Goal: Information Seeking & Learning: Learn about a topic

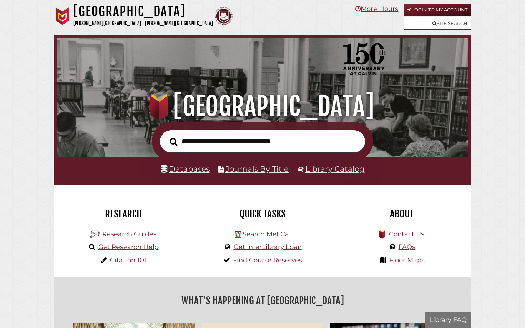
scroll to position [136, 407]
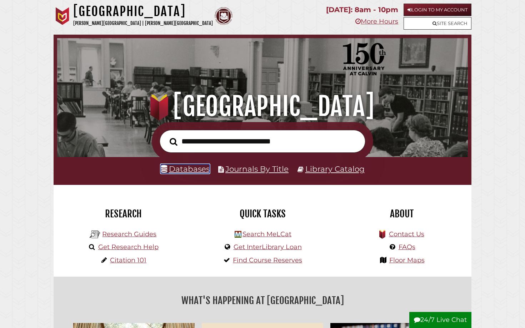
click at [192, 174] on link "Databases" at bounding box center [185, 168] width 49 height 9
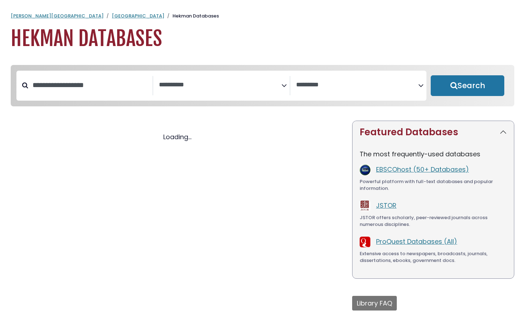
select select "Database Subject Filter"
select select "Database Vendors Filter"
click at [192, 168] on div "Clear Filters/Browse All Databases Loading..." at bounding box center [176, 225] width 341 height 208
select select "Database Subject Filter"
select select "Database Vendors Filter"
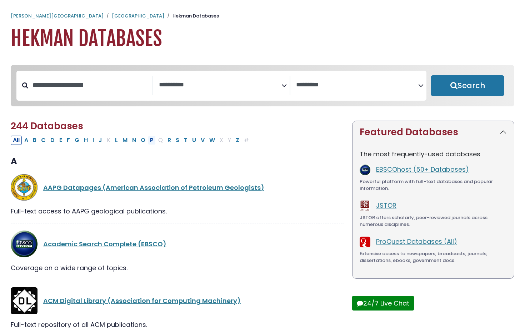
click at [150, 140] on button "P" at bounding box center [152, 140] width 8 height 9
select select "Database Subject Filter"
select select "Database Vendors Filter"
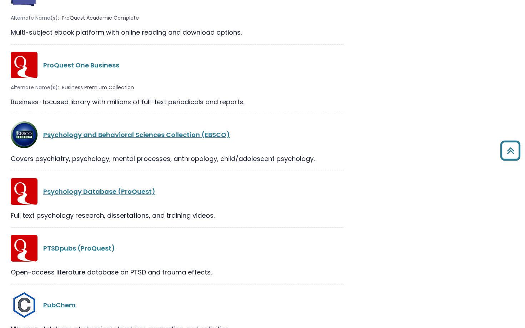
scroll to position [1104, 0]
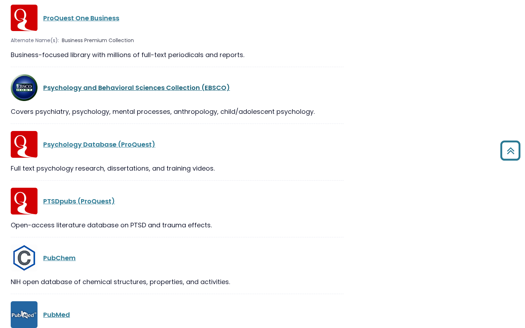
click at [140, 92] on link "Psychology and Behavioral Sciences Collection (EBSCO)" at bounding box center [136, 87] width 187 height 9
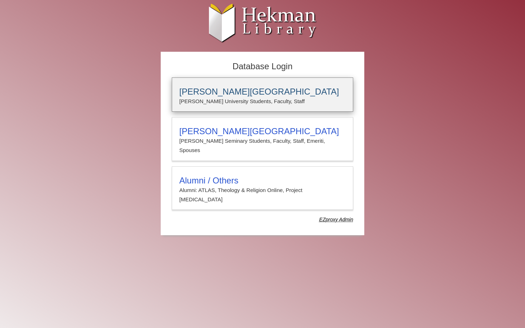
type input "**********"
click at [200, 93] on h3 "[PERSON_NAME][GEOGRAPHIC_DATA]" at bounding box center [262, 92] width 166 height 10
